Goal: Information Seeking & Learning: Learn about a topic

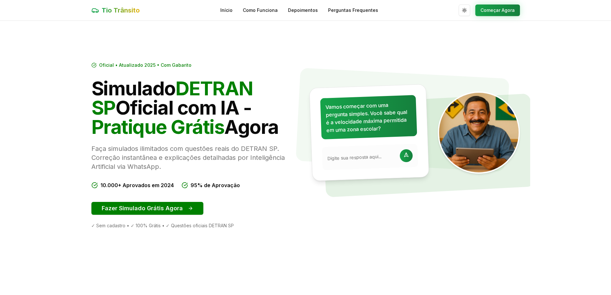
click at [168, 206] on button "Fazer Simulado Grátis Agora" at bounding box center [147, 208] width 112 height 13
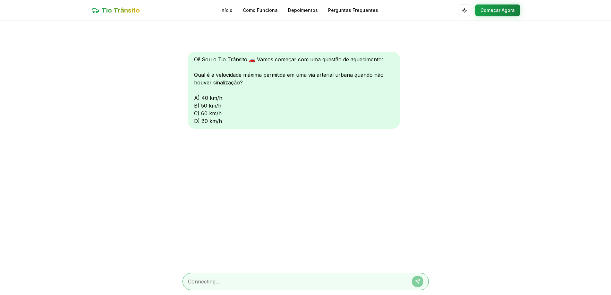
scroll to position [0, 0]
click at [196, 120] on div "Oi! Sou o Tio Trânsito 🚗 Vamos começar com uma questão de aquecimento: Qual é a…" at bounding box center [294, 89] width 212 height 77
click at [223, 275] on div at bounding box center [305, 280] width 246 height 17
click at [219, 284] on textarea at bounding box center [296, 281] width 217 height 8
type textarea "D"
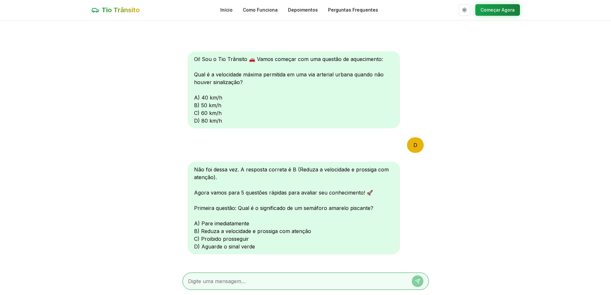
click at [269, 282] on textarea at bounding box center [296, 281] width 217 height 8
type textarea "b"
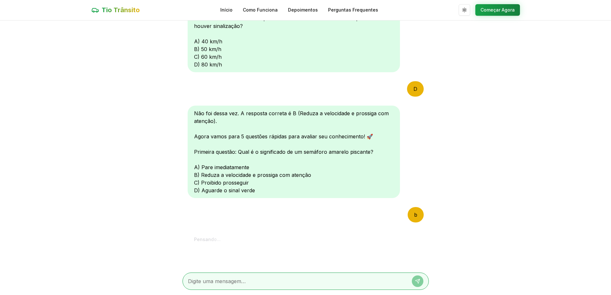
scroll to position [175, 0]
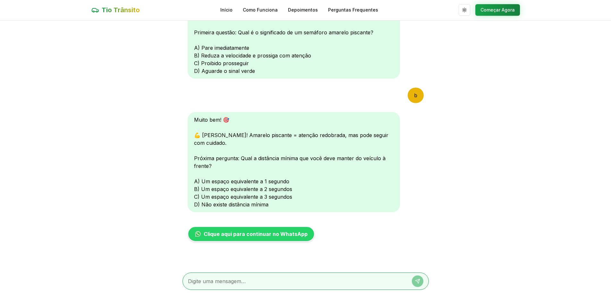
type textarea "b"
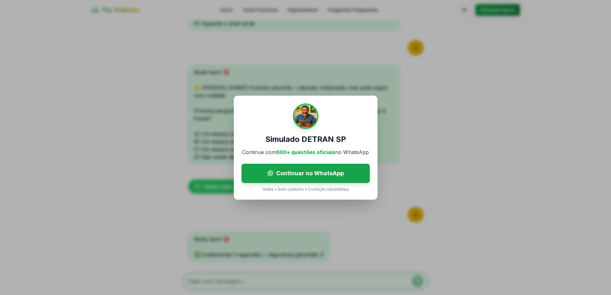
scroll to position [247, 0]
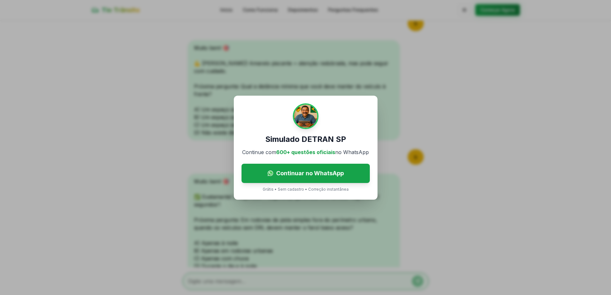
click at [302, 225] on div "Simulado DETRAN SP Continue com 600+ questões oficiais no WhatsApp Continuar no…" at bounding box center [305, 147] width 611 height 295
